Goal: Complete application form

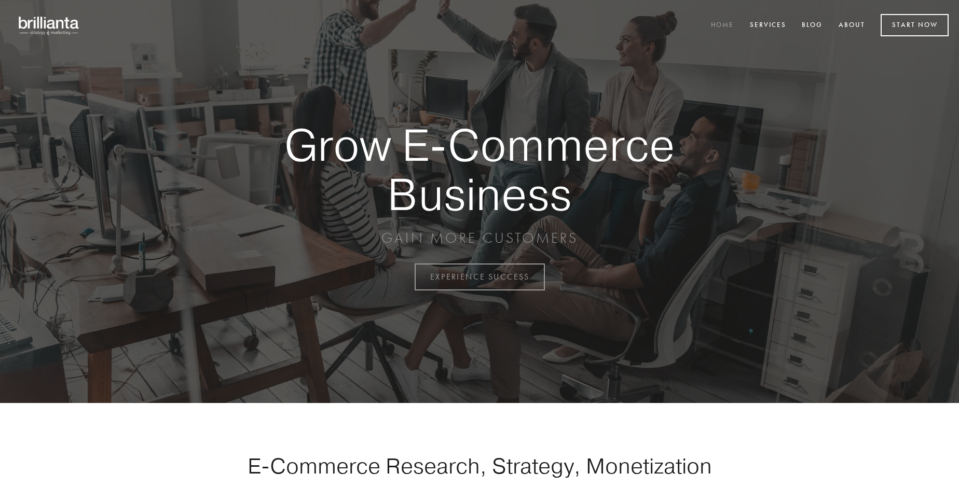
scroll to position [2721, 0]
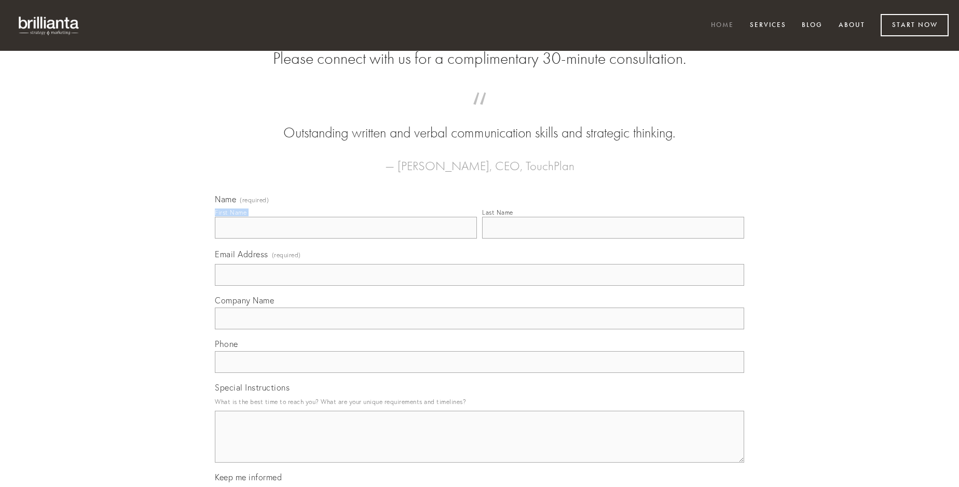
type input "[PERSON_NAME]"
click at [613, 239] on input "Last Name" at bounding box center [613, 228] width 262 height 22
type input "[PERSON_NAME]"
click at [480, 286] on input "Email Address (required)" at bounding box center [479, 275] width 529 height 22
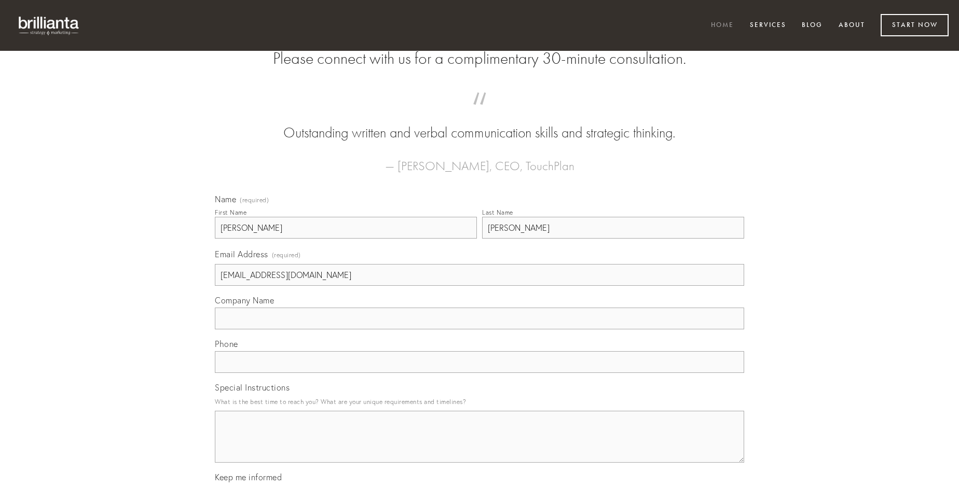
type input "[EMAIL_ADDRESS][DOMAIN_NAME]"
click at [480, 330] on input "Company Name" at bounding box center [479, 319] width 529 height 22
type input "ter"
click at [480, 373] on input "text" at bounding box center [479, 362] width 529 height 22
click at [480, 446] on textarea "Special Instructions" at bounding box center [479, 437] width 529 height 52
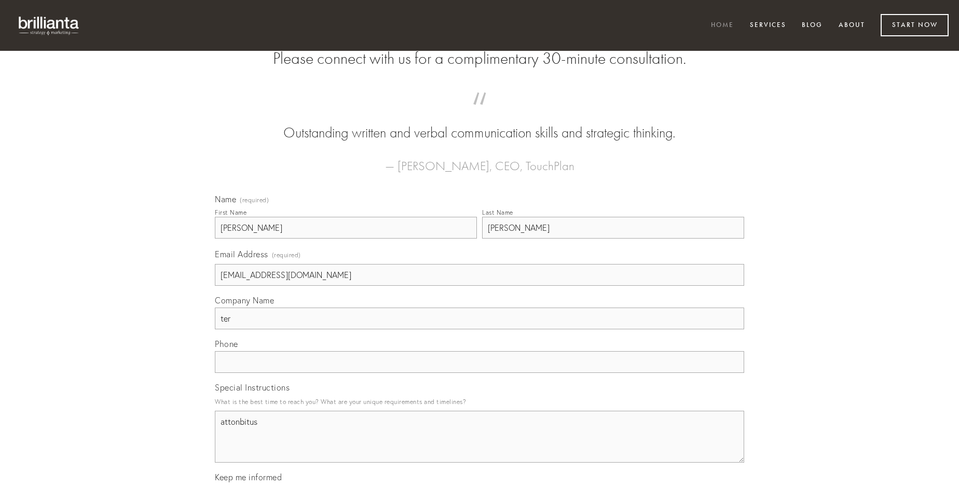
type textarea "attonbitus"
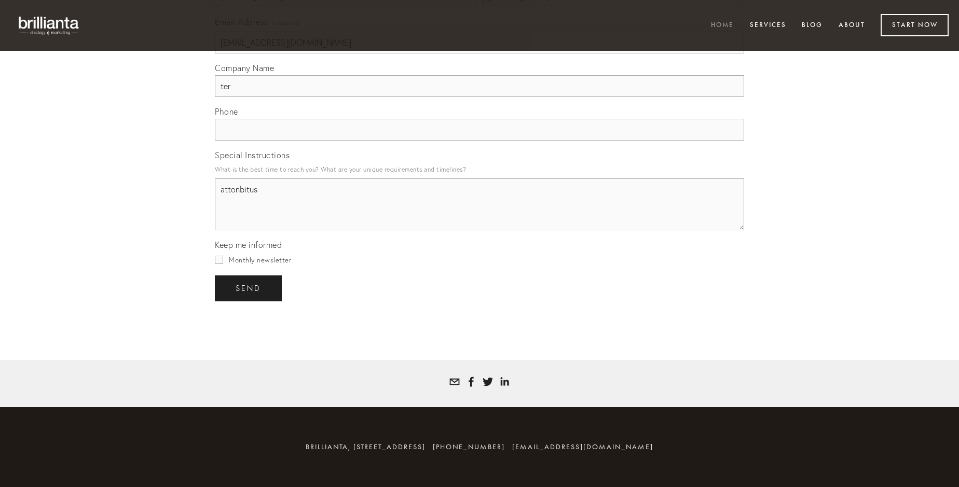
click at [249, 288] on span "send" at bounding box center [248, 288] width 25 height 9
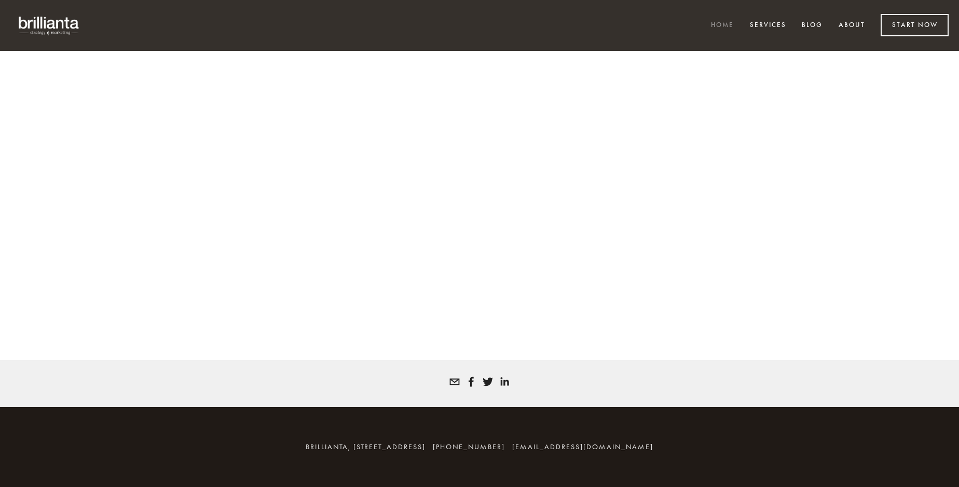
scroll to position [2707, 0]
